Goal: Task Accomplishment & Management: Use online tool/utility

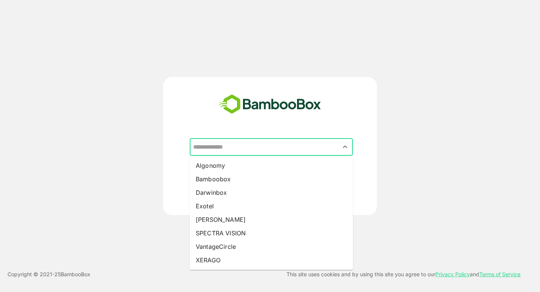
click at [260, 153] on input "text" at bounding box center [271, 147] width 160 height 14
click at [354, 108] on div at bounding box center [270, 101] width 187 height 31
click at [300, 147] on input "text" at bounding box center [271, 147] width 160 height 14
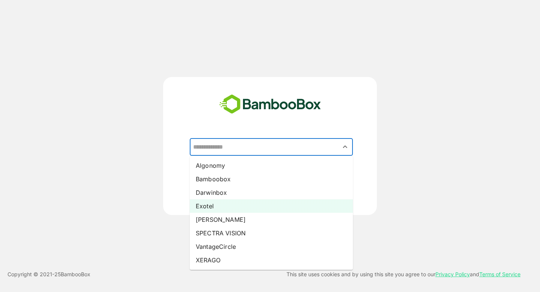
click at [251, 205] on li "Exotel" at bounding box center [271, 205] width 163 height 13
type input "******"
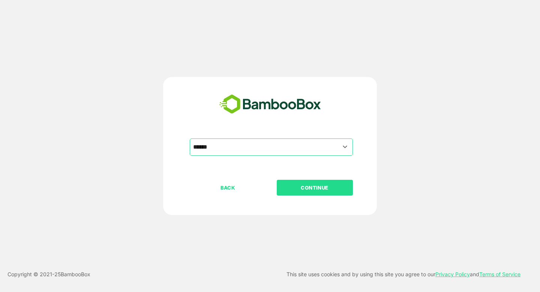
click at [306, 187] on p "CONTINUE" at bounding box center [314, 187] width 75 height 8
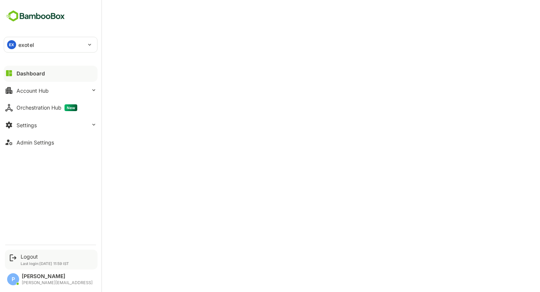
click at [39, 250] on div "Logout Last login: [DATE] 11:59 IST" at bounding box center [51, 259] width 93 height 20
click at [32, 257] on div "Logout" at bounding box center [45, 256] width 48 height 6
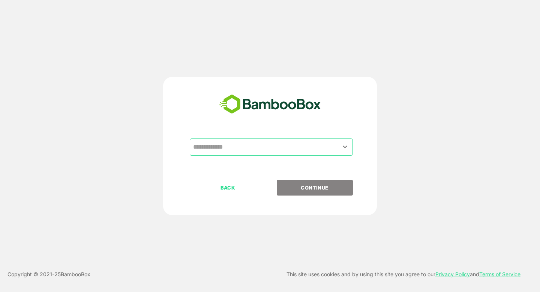
click at [227, 144] on input "text" at bounding box center [271, 147] width 160 height 14
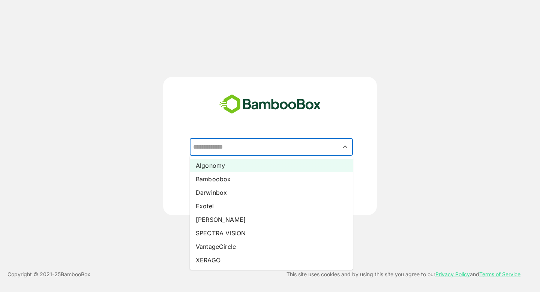
click at [213, 162] on li "Algonomy" at bounding box center [271, 165] width 163 height 13
type input "********"
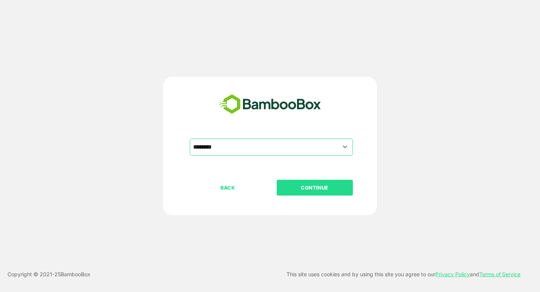
click at [317, 183] on p "CONTINUE" at bounding box center [314, 187] width 75 height 8
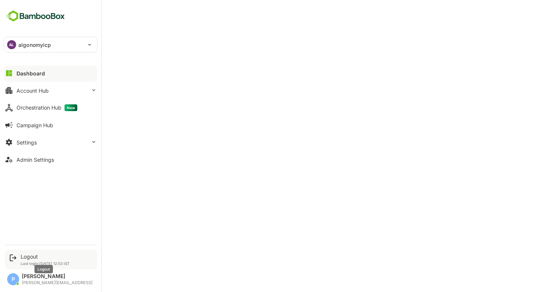
click at [42, 256] on div "Logout" at bounding box center [45, 256] width 49 height 6
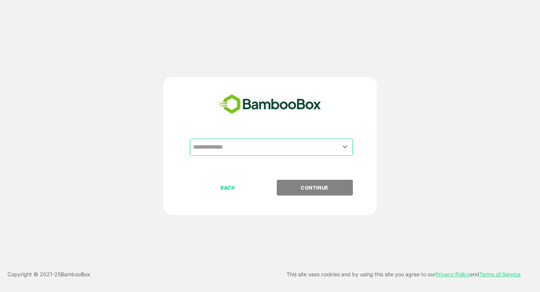
click at [217, 144] on input "text" at bounding box center [271, 147] width 160 height 14
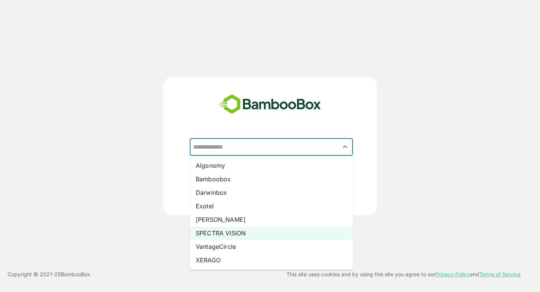
click at [218, 234] on li "SPECTRA VISION" at bounding box center [271, 232] width 163 height 13
type input "**********"
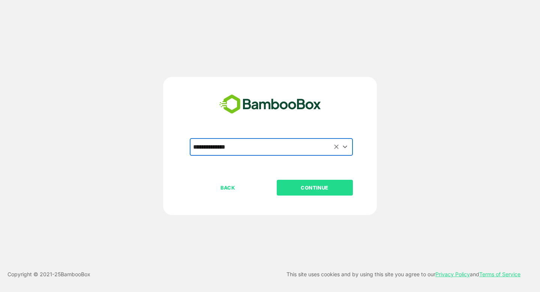
click at [303, 187] on p "CONTINUE" at bounding box center [314, 187] width 75 height 8
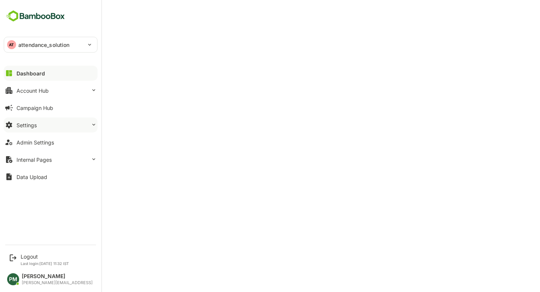
click at [43, 125] on button "Settings" at bounding box center [51, 124] width 94 height 15
click at [46, 86] on button "Account Hub" at bounding box center [51, 90] width 94 height 15
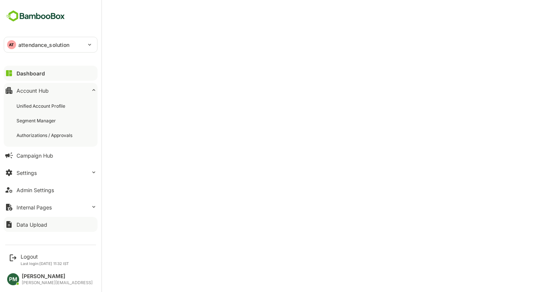
click at [41, 223] on div "Data Upload" at bounding box center [31, 224] width 31 height 6
